Goal: Information Seeking & Learning: Find specific fact

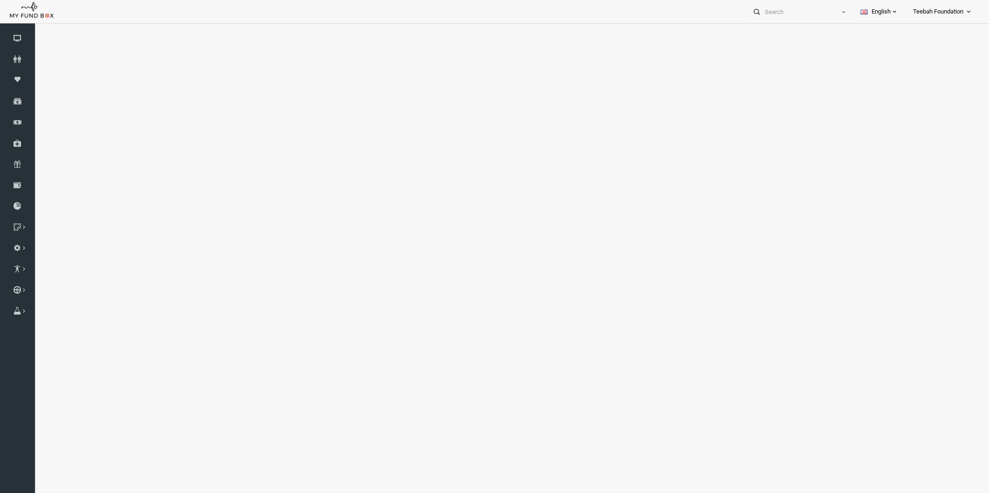
select select "100"
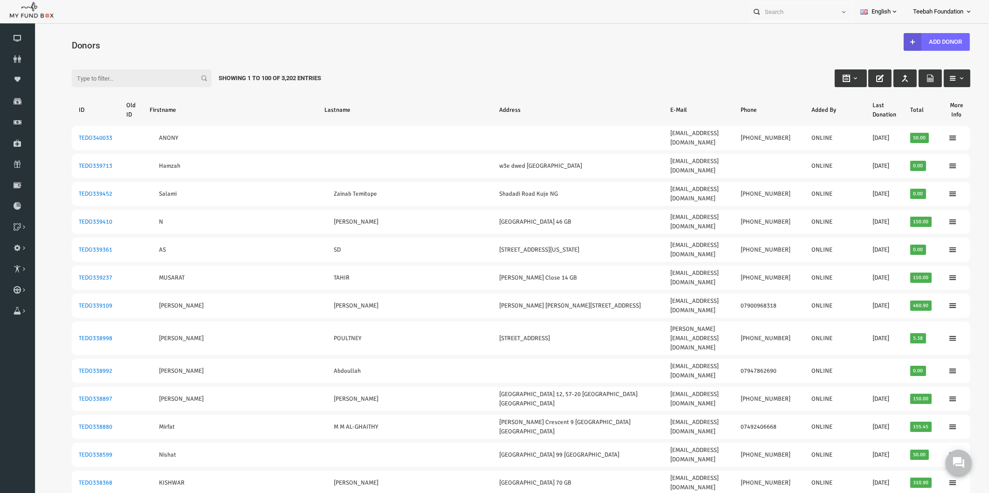
click at [393, 63] on div "Filter: Showing 1 to 100 of 3,202 Entries" at bounding box center [501, 69] width 917 height 25
click at [89, 76] on input "Filter:" at bounding box center [123, 78] width 140 height 18
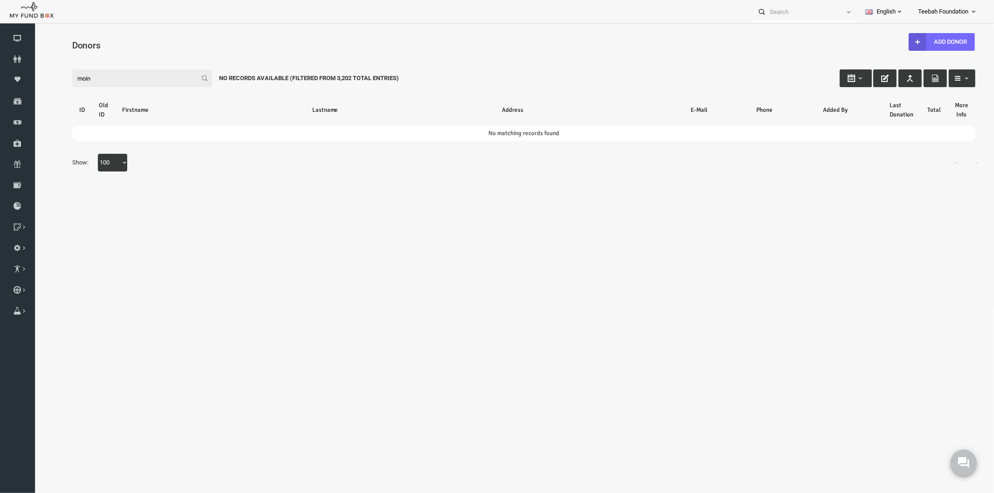
drag, startPoint x: 88, startPoint y: 75, endPoint x: 45, endPoint y: 76, distance: 42.9
click at [45, 76] on div "Filter: moin No records available (Filtered From 3,202 Total Entries)" at bounding box center [503, 68] width 921 height 25
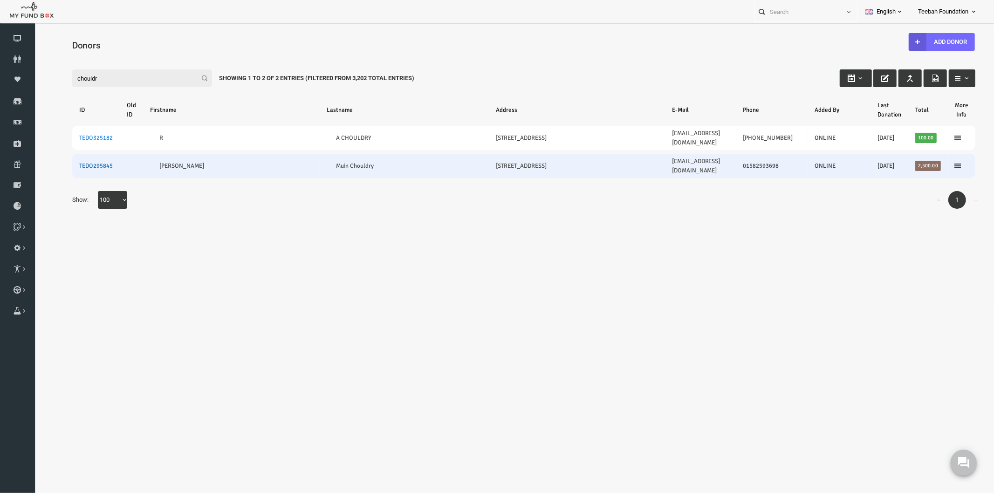
type input "chouldr"
drag, startPoint x: 91, startPoint y: 150, endPoint x: 56, endPoint y: 150, distance: 34.5
click at [56, 153] on td "TEDO295845" at bounding box center [77, 165] width 48 height 24
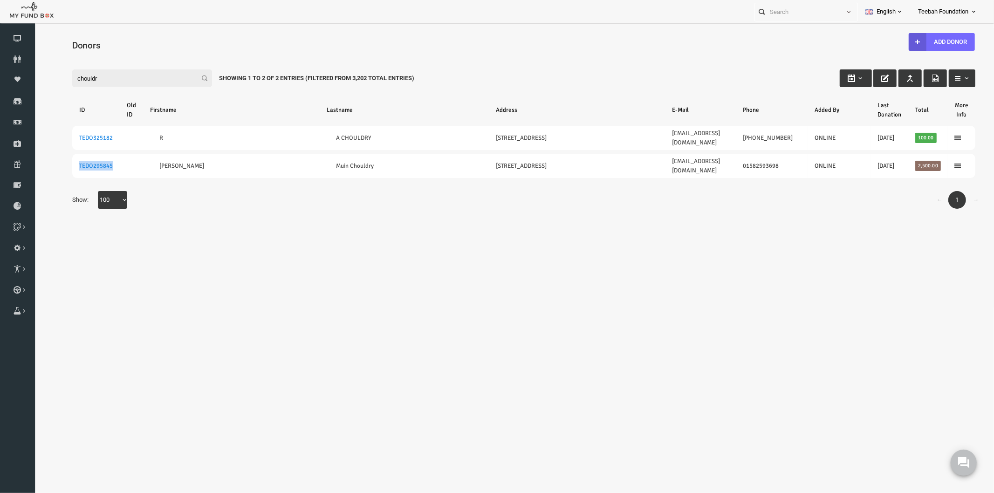
copy link "TEDO295845"
click at [957, 465] on icon at bounding box center [963, 462] width 12 height 12
click at [826, 323] on body "Donor Not Found Beneficiary Not Found Partner Not Found!!!! Please Fill out thi…" at bounding box center [497, 246] width 994 height 493
